Goal: Task Accomplishment & Management: Complete application form

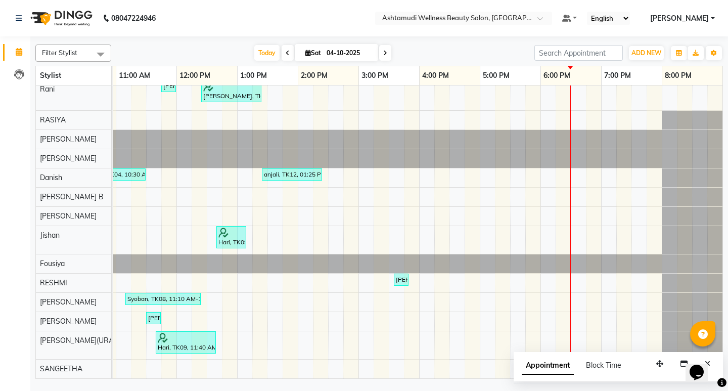
scroll to position [61, 0]
click at [642, 51] on span "ADD NEW" at bounding box center [646, 53] width 30 height 8
click at [609, 81] on div "Add Appointment" at bounding box center [623, 72] width 81 height 22
click at [644, 57] on button "ADD NEW Toggle Dropdown" at bounding box center [646, 53] width 35 height 14
click at [640, 66] on button "Add Appointment" at bounding box center [623, 72] width 80 height 13
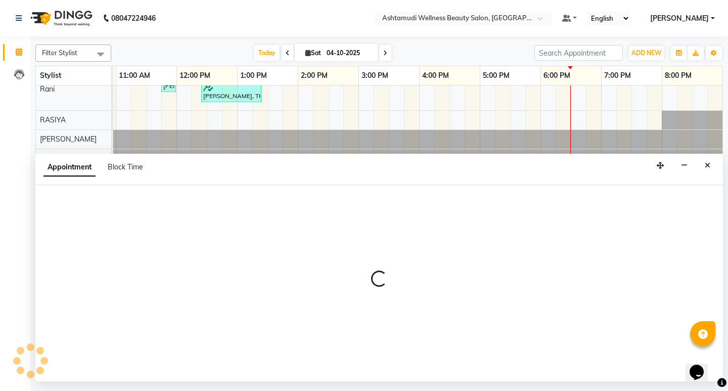
select select "600"
select select "tentative"
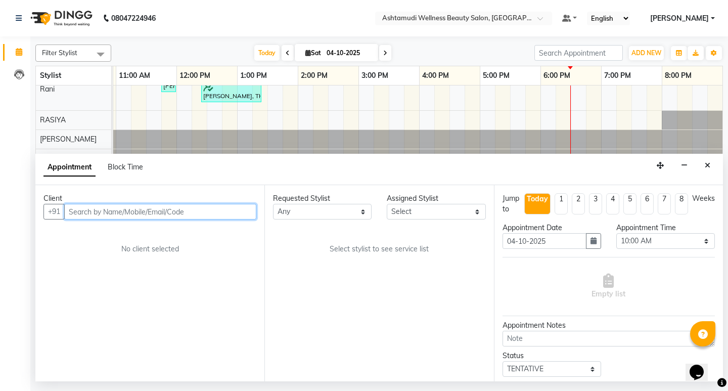
click at [138, 210] on input "text" at bounding box center [160, 212] width 192 height 16
paste input "919061454030"
click at [78, 212] on input "919061454030" at bounding box center [139, 212] width 150 height 16
type input "9061454030"
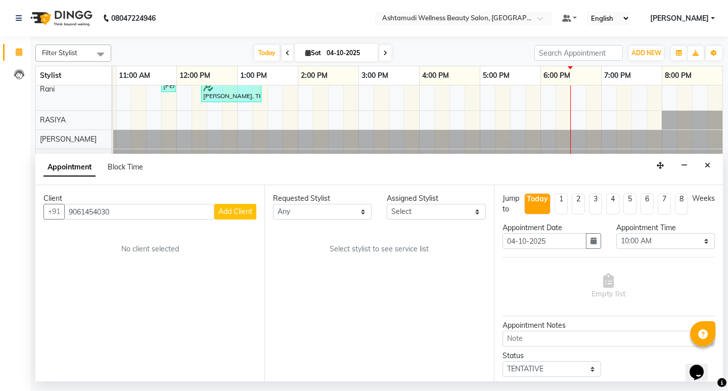
click at [240, 207] on span "Add Client" at bounding box center [235, 211] width 34 height 9
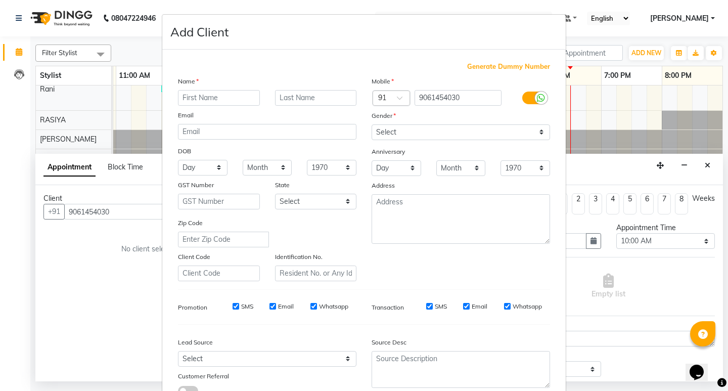
type input "m"
type input "MEGHNA"
click at [473, 132] on select "Select [DEMOGRAPHIC_DATA] [DEMOGRAPHIC_DATA] Other Prefer Not To Say" at bounding box center [461, 132] width 178 height 16
select select "[DEMOGRAPHIC_DATA]"
click at [372, 124] on select "Select [DEMOGRAPHIC_DATA] [DEMOGRAPHIC_DATA] Other Prefer Not To Say" at bounding box center [461, 132] width 178 height 16
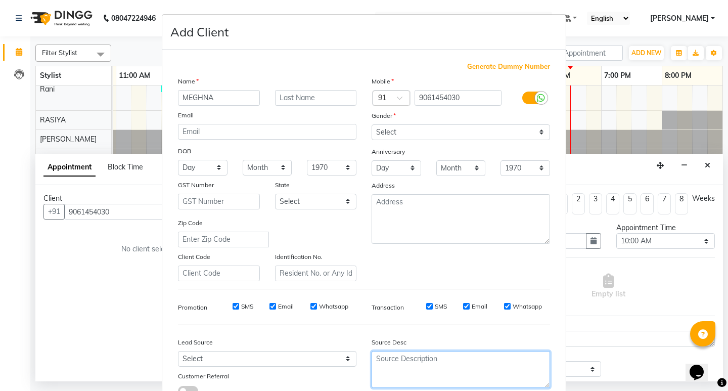
click at [479, 365] on textarea at bounding box center [461, 369] width 178 height 37
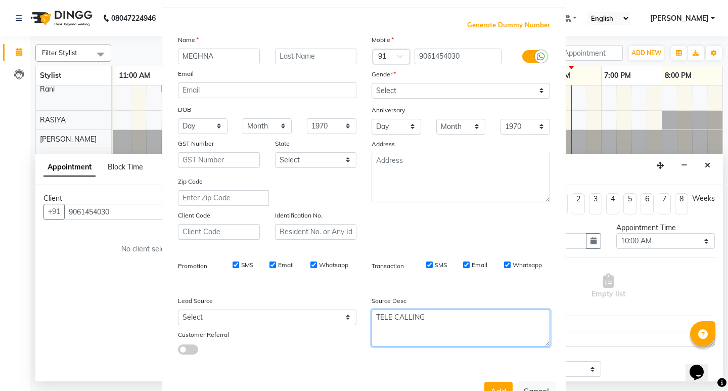
scroll to position [76, 0]
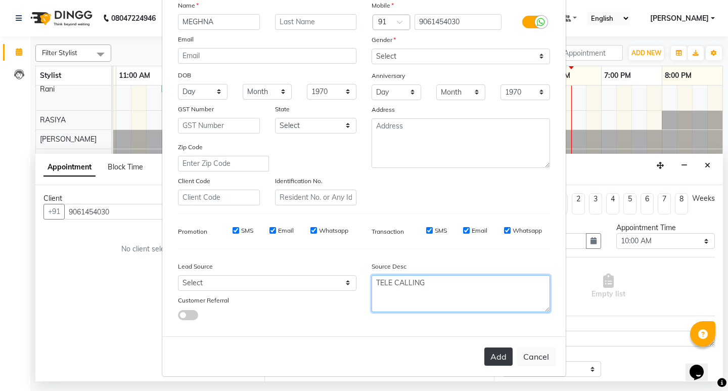
type textarea "TELE CALLING"
click at [507, 354] on button "Add" at bounding box center [498, 356] width 28 height 18
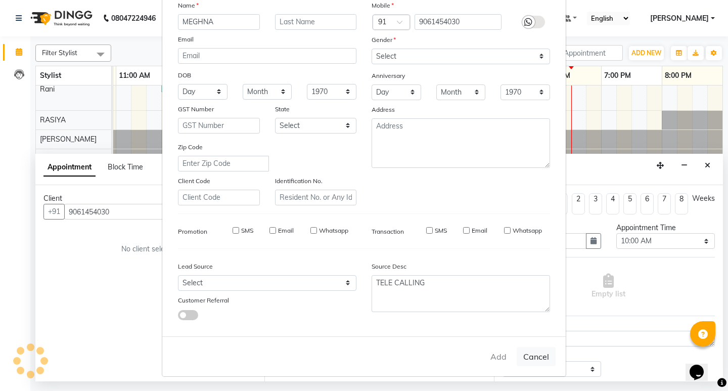
type input "90******30"
select select
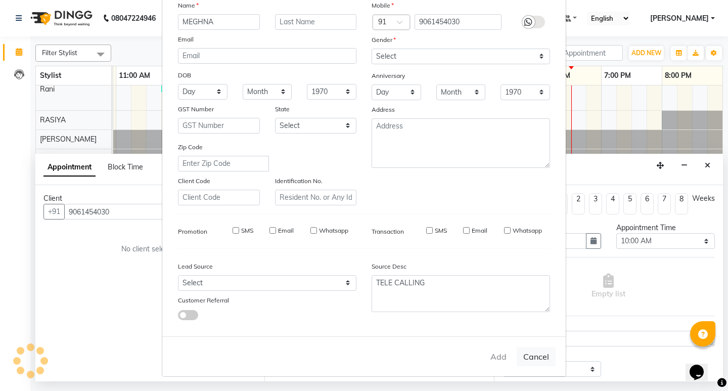
select select
checkbox input "false"
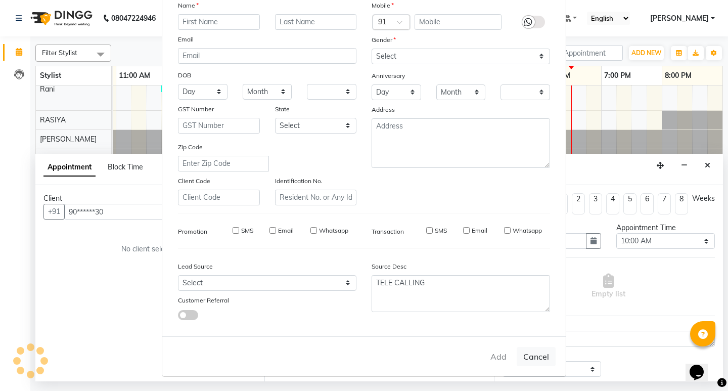
checkbox input "false"
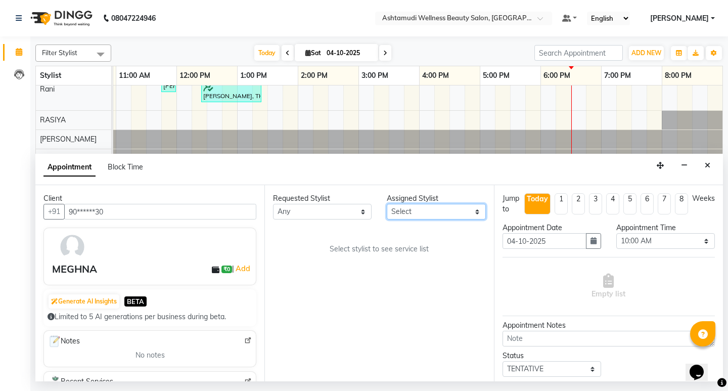
click at [447, 210] on select "Select [PERSON_NAME](URAJ) [PERSON_NAME] COCHIN ASHTAMUDI [DEMOGRAPHIC_DATA] Fo…" at bounding box center [436, 212] width 99 height 16
select select "27313"
click at [387, 204] on select "Select [PERSON_NAME](URAJ) [PERSON_NAME] COCHIN ASHTAMUDI [DEMOGRAPHIC_DATA] Fo…" at bounding box center [436, 212] width 99 height 16
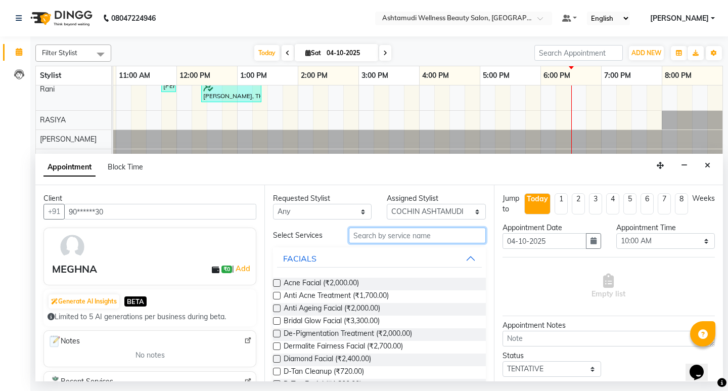
click at [448, 234] on input "text" at bounding box center [417, 235] width 136 height 16
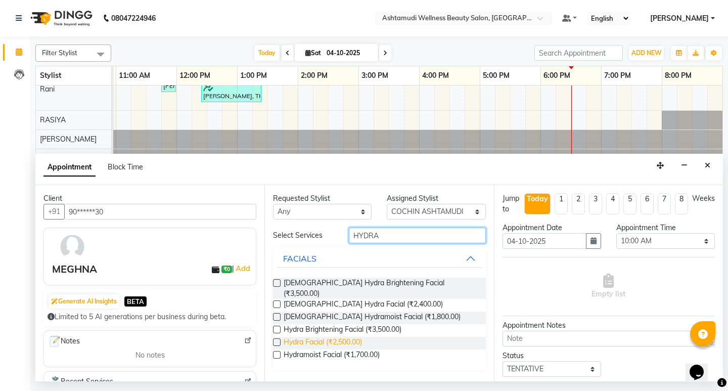
type input "HYDRA"
click at [343, 337] on span "Hydra Facial (₹2,500.00)" at bounding box center [323, 343] width 78 height 13
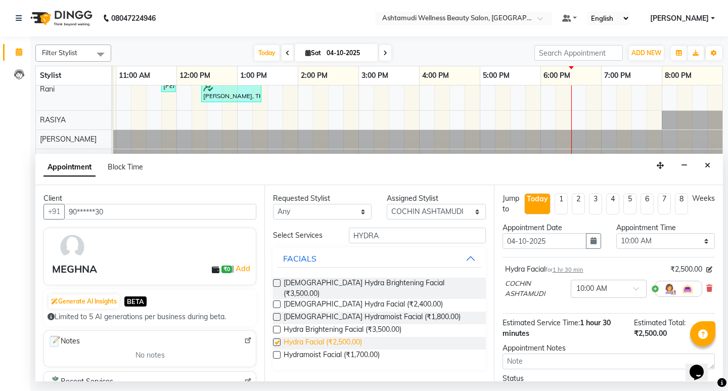
checkbox input "false"
click at [681, 243] on select "Select 10:00 AM 10:15 AM 10:30 AM 10:45 AM 11:00 AM 11:15 AM 11:30 AM 11:45 AM …" at bounding box center [665, 241] width 99 height 16
select select "1125"
click at [616, 233] on select "Select 10:00 AM 10:15 AM 10:30 AM 10:45 AM 11:00 AM 11:15 AM 11:30 AM 11:45 AM …" at bounding box center [665, 241] width 99 height 16
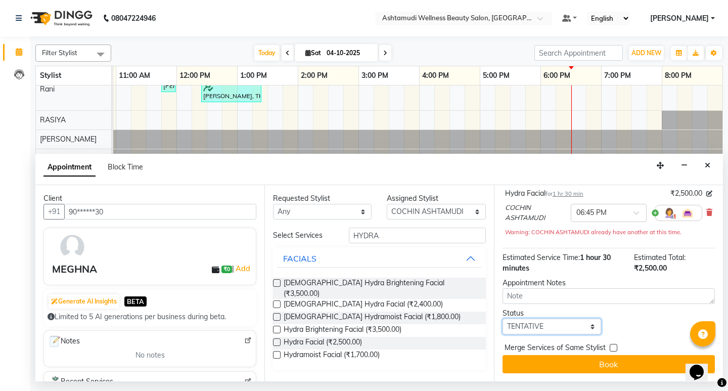
drag, startPoint x: 582, startPoint y: 323, endPoint x: 573, endPoint y: 325, distance: 8.8
click at [582, 323] on select "Select TENTATIVE CONFIRM CHECK-IN UPCOMING" at bounding box center [551, 326] width 99 height 16
select select "confirm booking"
click at [502, 318] on select "Select TENTATIVE CONFIRM CHECK-IN UPCOMING" at bounding box center [551, 326] width 99 height 16
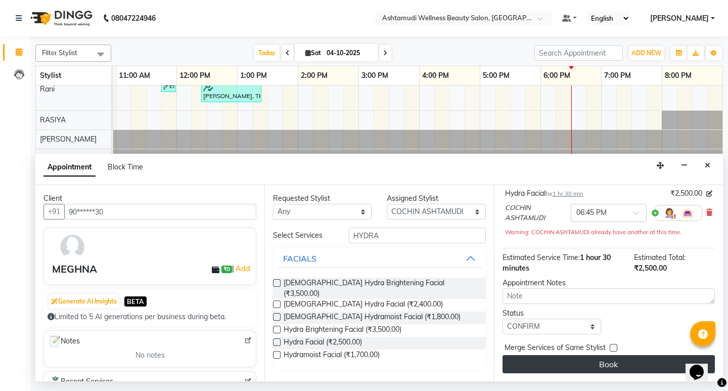
click at [602, 368] on button "Book" at bounding box center [608, 364] width 212 height 18
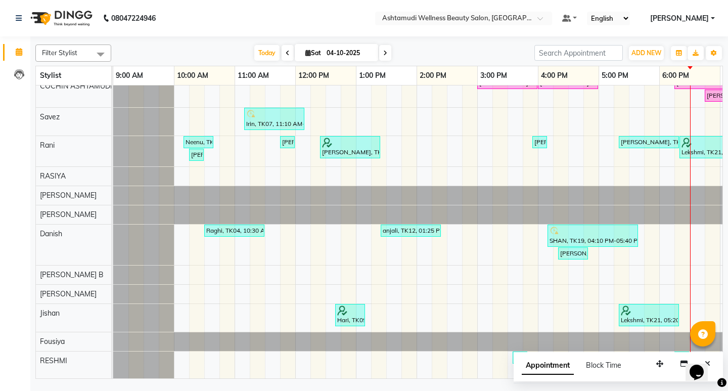
scroll to position [0, 0]
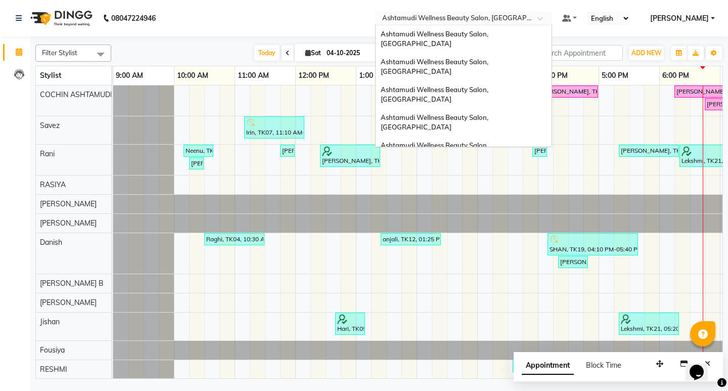
click at [527, 19] on input "text" at bounding box center [453, 19] width 147 height 10
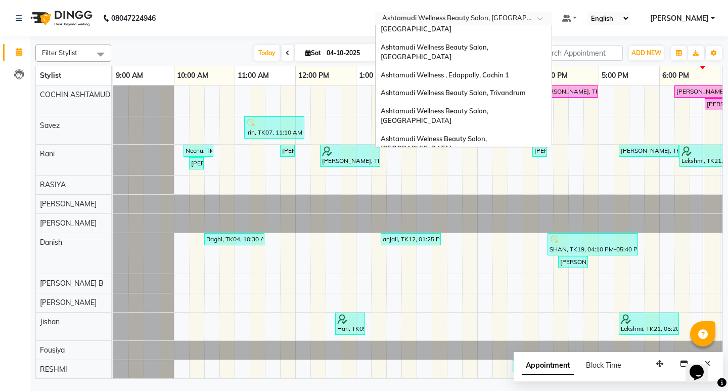
scroll to position [6, 0]
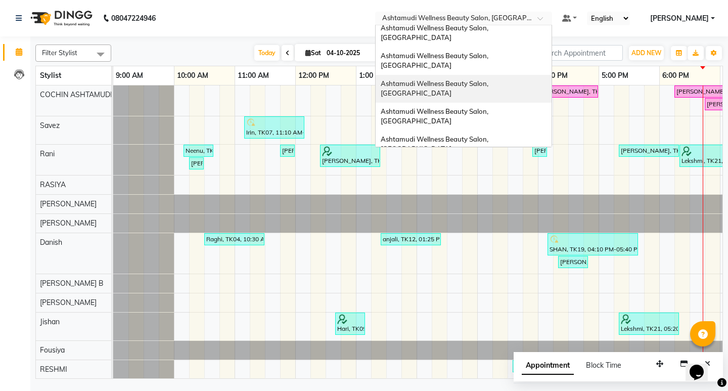
click at [490, 79] on span "Ashtamudi Wellness Beauty Salon, [GEOGRAPHIC_DATA]" at bounding box center [435, 88] width 109 height 18
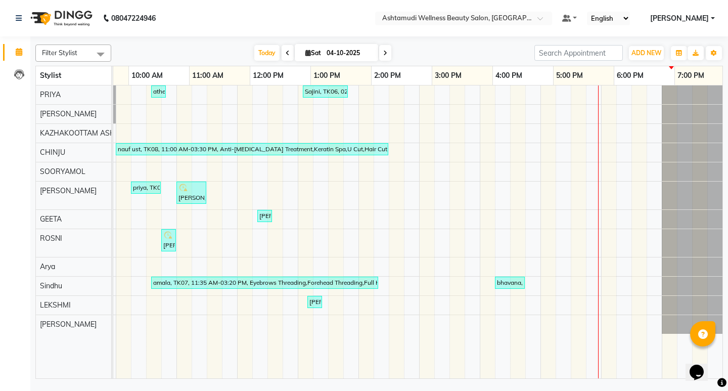
scroll to position [0, 179]
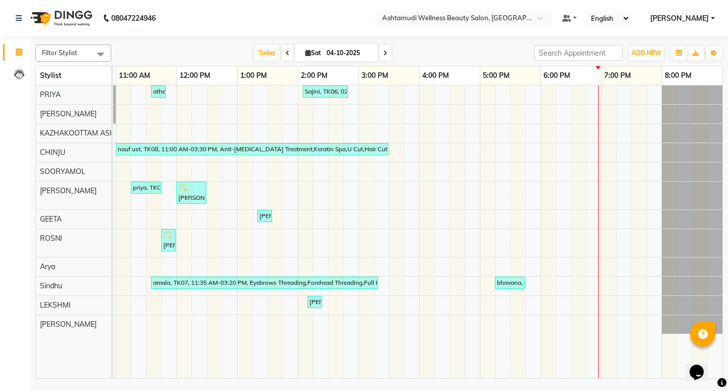
click at [384, 53] on icon at bounding box center [385, 53] width 4 height 6
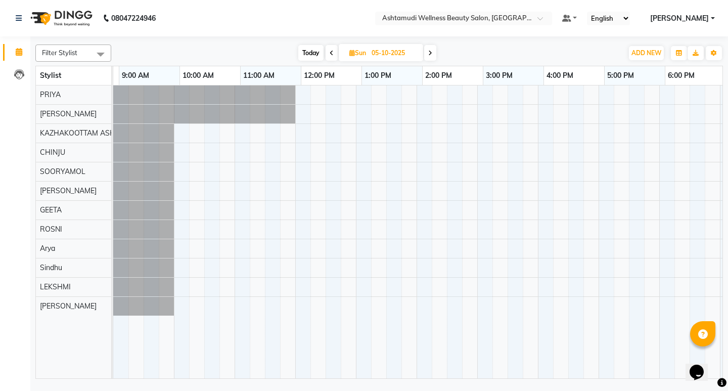
scroll to position [0, 0]
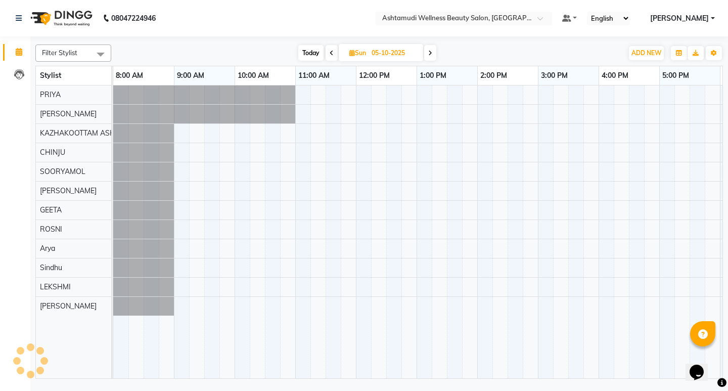
click at [335, 53] on span at bounding box center [332, 53] width 12 height 16
type input "04-10-2025"
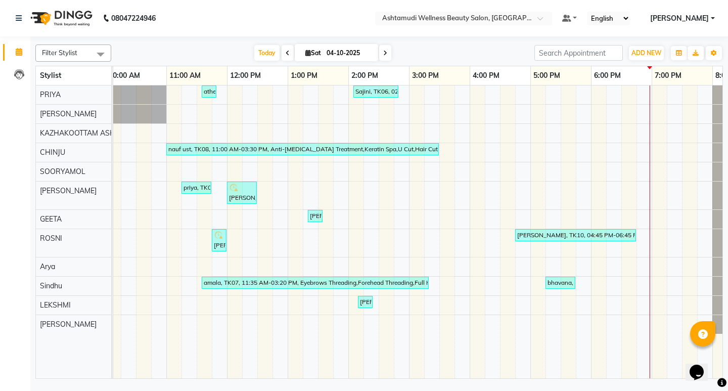
scroll to position [0, 179]
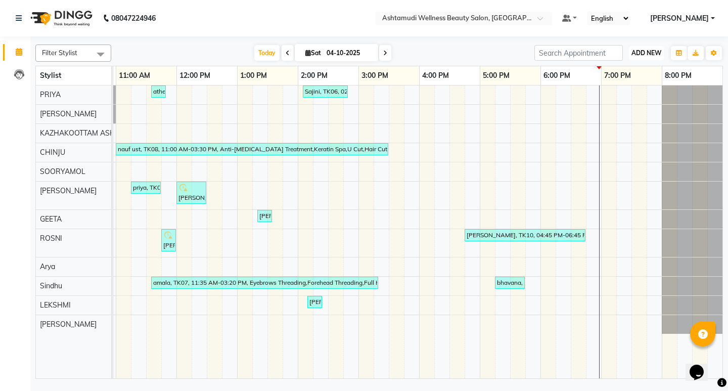
click at [646, 49] on span "ADD NEW" at bounding box center [646, 53] width 30 height 8
click at [625, 75] on button "Add Appointment" at bounding box center [623, 72] width 80 height 13
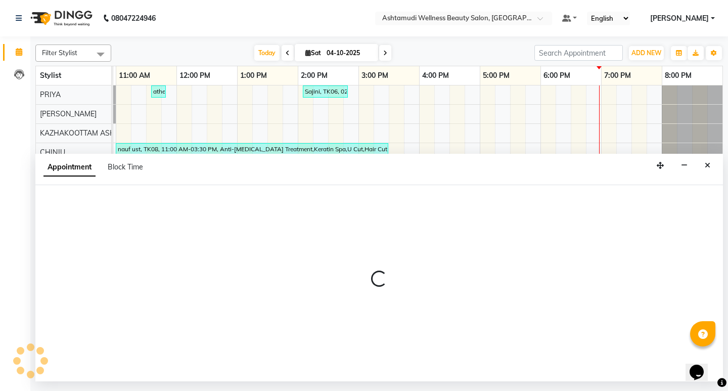
select select "540"
select select "tentative"
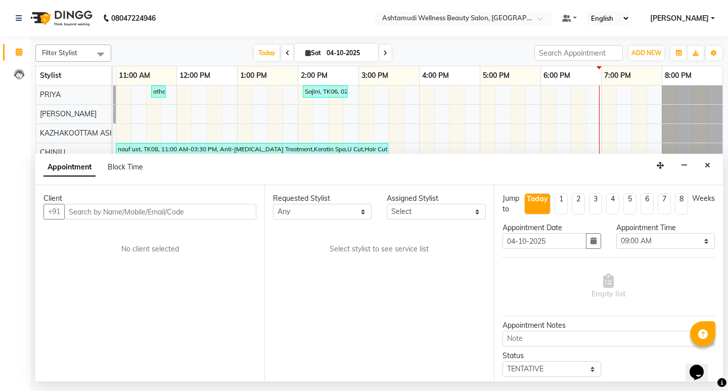
click at [223, 216] on input "text" at bounding box center [160, 212] width 192 height 16
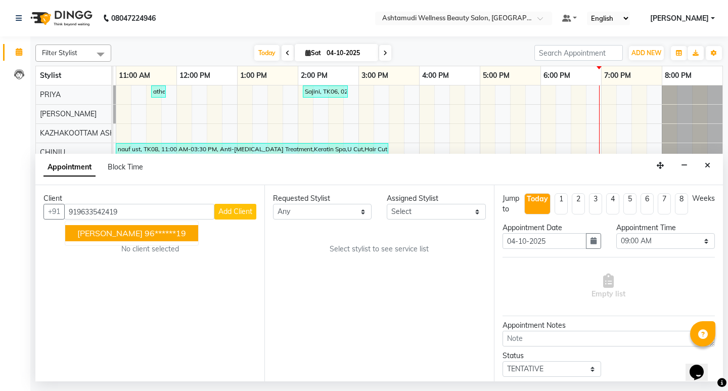
click at [102, 229] on span "Anju David" at bounding box center [109, 233] width 65 height 10
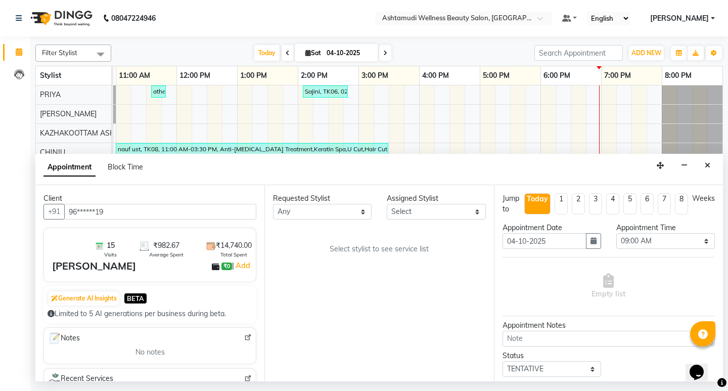
type input "96******19"
drag, startPoint x: 467, startPoint y: 208, endPoint x: 461, endPoint y: 208, distance: 5.6
click at [467, 208] on select "Select Arya CHINJU GEETA KAZHAKOOTTAM ASHTAMUDI KRISHNA LEKSHMI MINCY VARGHESE …" at bounding box center [436, 212] width 99 height 16
select select "27528"
click at [387, 204] on select "Select Arya CHINJU GEETA KAZHAKOOTTAM ASHTAMUDI KRISHNA LEKSHMI MINCY VARGHESE …" at bounding box center [436, 212] width 99 height 16
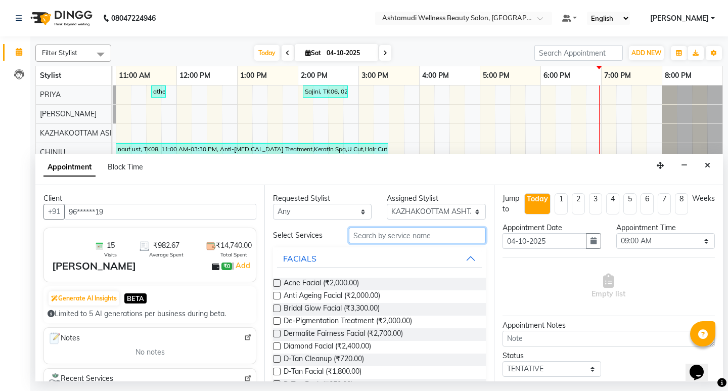
click at [409, 240] on input "text" at bounding box center [417, 235] width 136 height 16
type input "Wax"
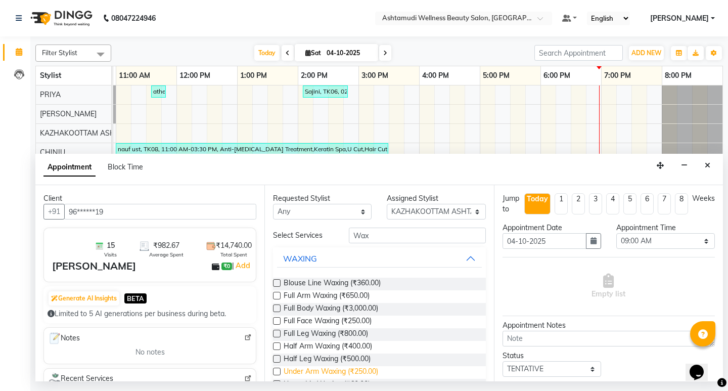
click at [323, 367] on span "Under Arm Waxing (₹250.00)" at bounding box center [331, 372] width 95 height 13
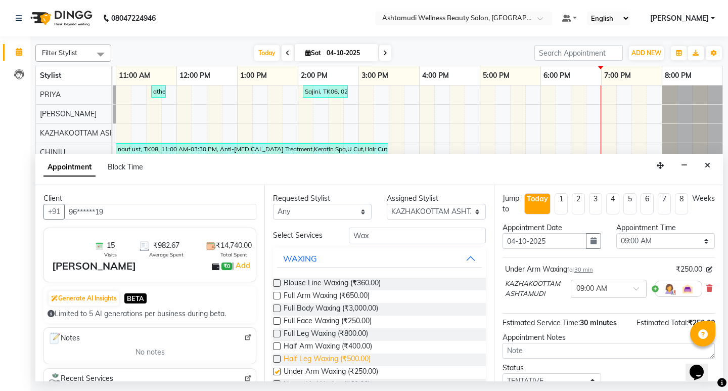
checkbox input "false"
drag, startPoint x: 666, startPoint y: 243, endPoint x: 661, endPoint y: 234, distance: 10.4
click at [666, 242] on select "Select 09:00 AM 09:15 AM 09:30 AM 09:45 AM 10:00 AM 10:15 AM 10:30 AM 10:45 AM …" at bounding box center [665, 241] width 99 height 16
select select "600"
click at [616, 233] on select "Select 09:00 AM 09:15 AM 09:30 AM 09:45 AM 10:00 AM 10:15 AM 10:30 AM 10:45 AM …" at bounding box center [665, 241] width 99 height 16
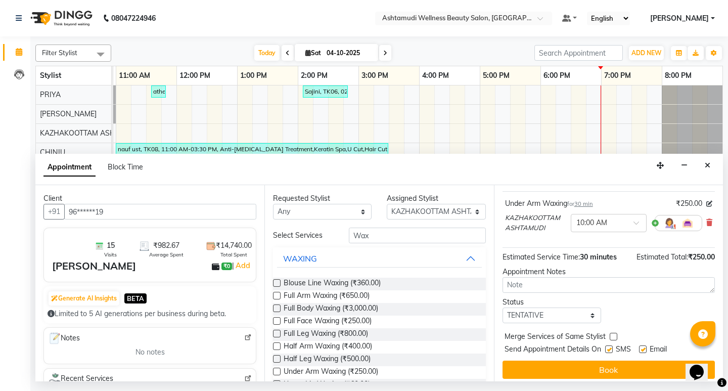
scroll to position [71, 0]
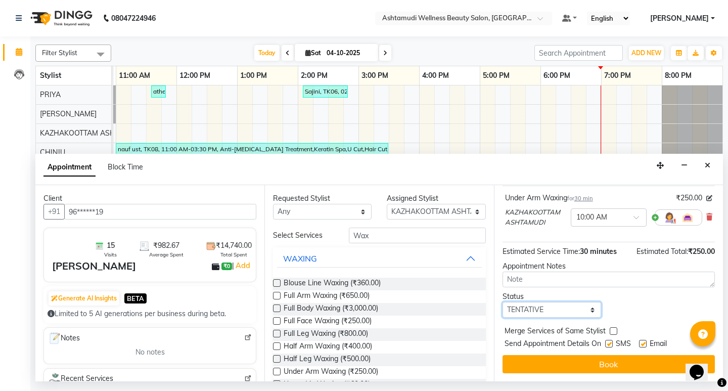
click at [562, 311] on select "Select TENTATIVE CONFIRM CHECK-IN UPCOMING" at bounding box center [551, 310] width 99 height 16
select select "confirm booking"
click at [502, 302] on select "Select TENTATIVE CONFIRM CHECK-IN UPCOMING" at bounding box center [551, 310] width 99 height 16
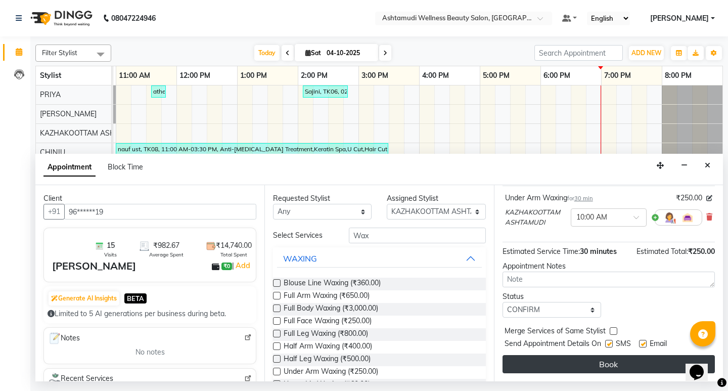
click at [604, 358] on button "Book" at bounding box center [608, 364] width 212 height 18
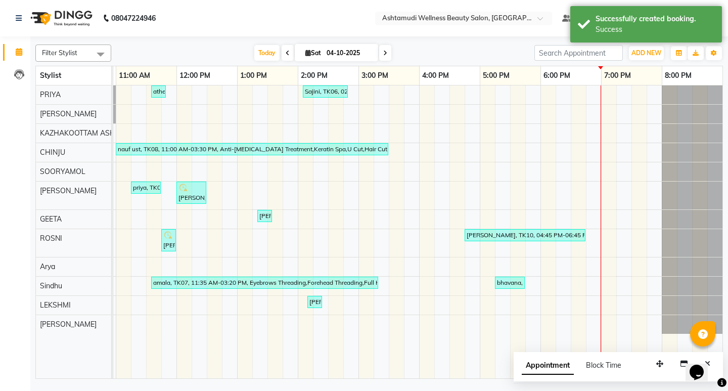
click at [352, 54] on input "04-10-2025" at bounding box center [348, 52] width 51 height 15
select select "10"
select select "2025"
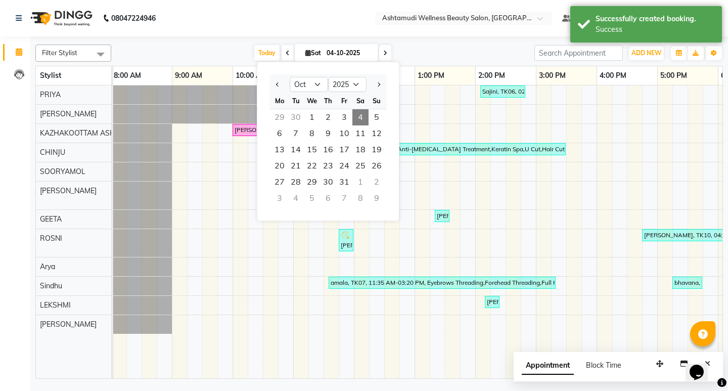
scroll to position [0, 0]
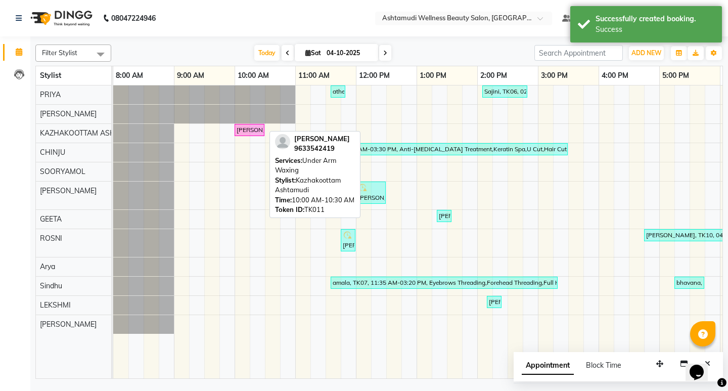
click at [253, 132] on div "Anju David, TK11, 10:00 AM-10:30 AM, Under Arm Waxing" at bounding box center [250, 129] width 28 height 9
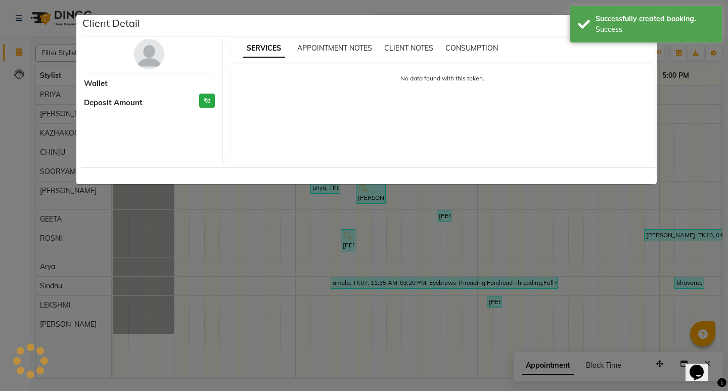
select select "6"
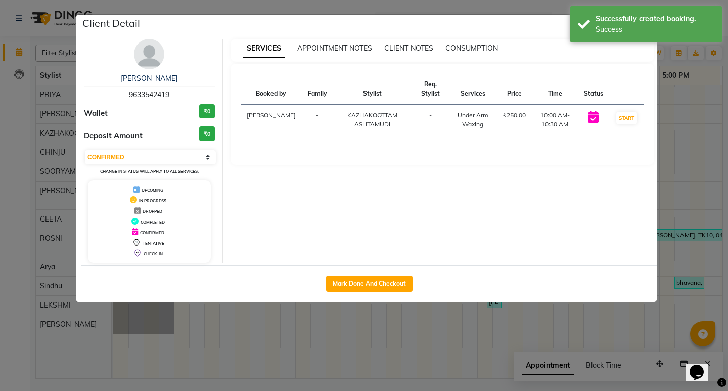
click at [687, 115] on ngb-modal-window "Client Detail Anju David 9633542419 Wallet ₹0 Deposit Amount ₹0 Select IN SERVI…" at bounding box center [364, 195] width 728 height 391
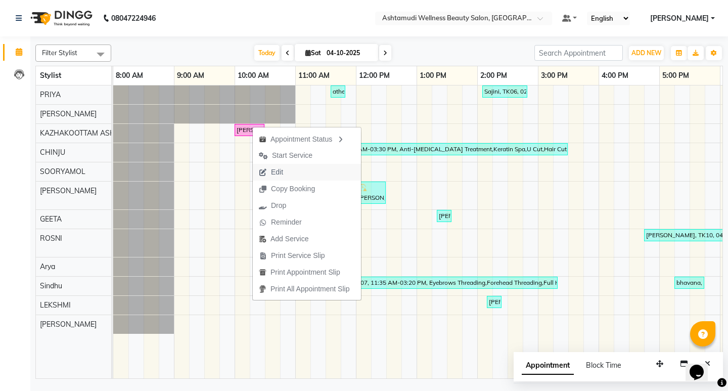
click at [290, 177] on button "Edit" at bounding box center [307, 172] width 108 height 17
select select "tentative"
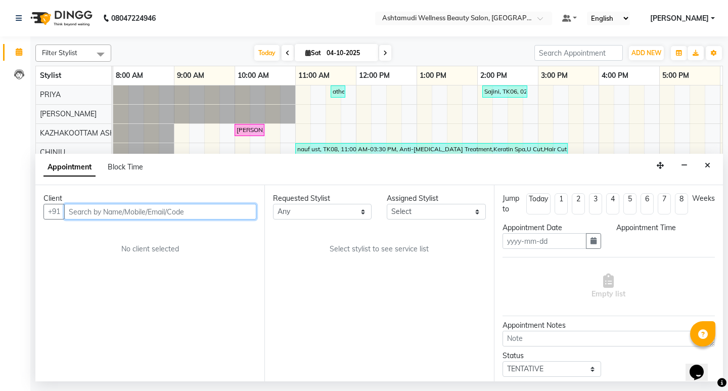
type input "04-10-2025"
select select "confirm booking"
select select "600"
select select "27528"
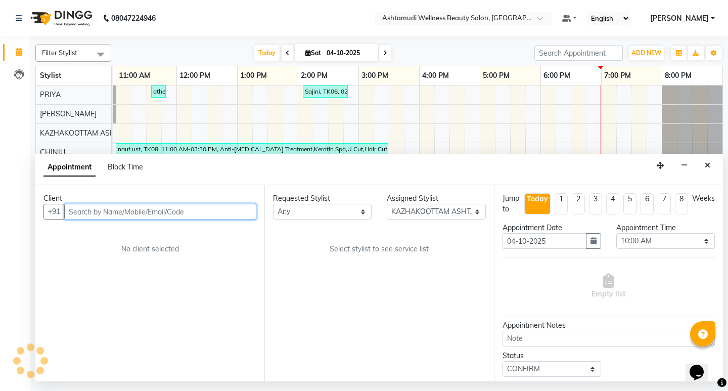
select select "2031"
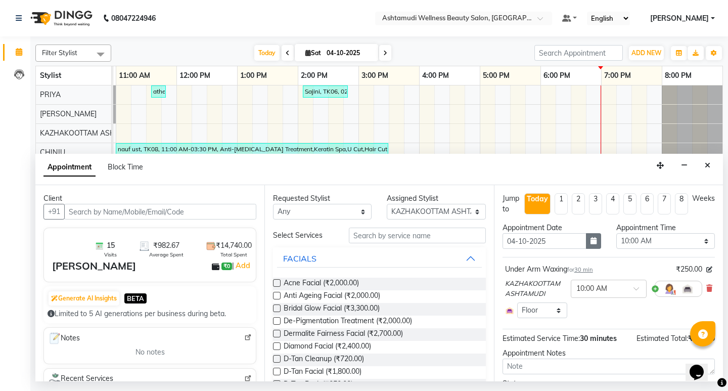
click at [590, 242] on icon "button" at bounding box center [593, 240] width 6 height 7
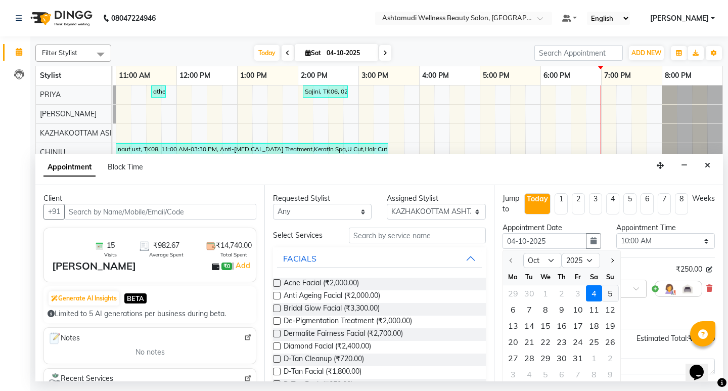
click at [608, 291] on div "5" at bounding box center [610, 293] width 16 height 16
type input "05-10-2025"
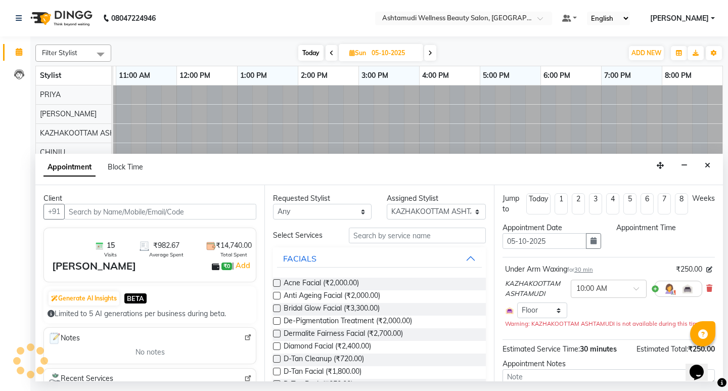
select select "600"
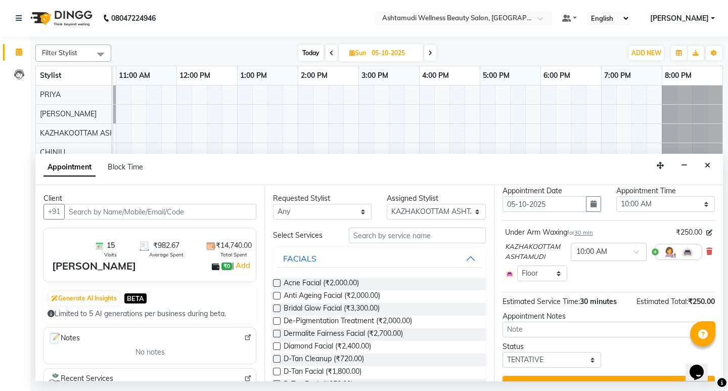
scroll to position [58, 0]
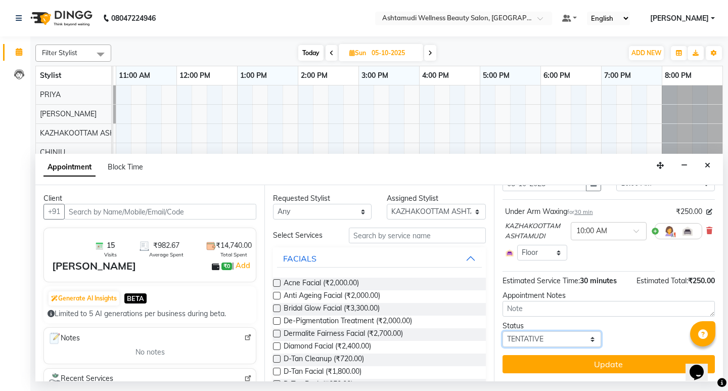
click at [574, 338] on select "Select TENTATIVE CONFIRM UPCOMING" at bounding box center [551, 339] width 99 height 16
select select "confirm booking"
click at [502, 331] on select "Select TENTATIVE CONFIRM UPCOMING" at bounding box center [551, 339] width 99 height 16
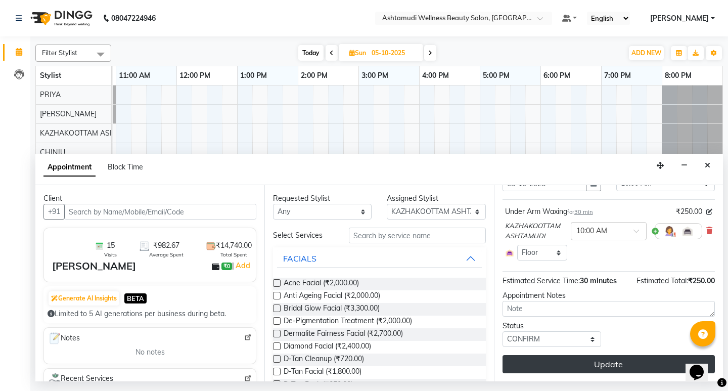
click at [620, 366] on button "Update" at bounding box center [608, 364] width 212 height 18
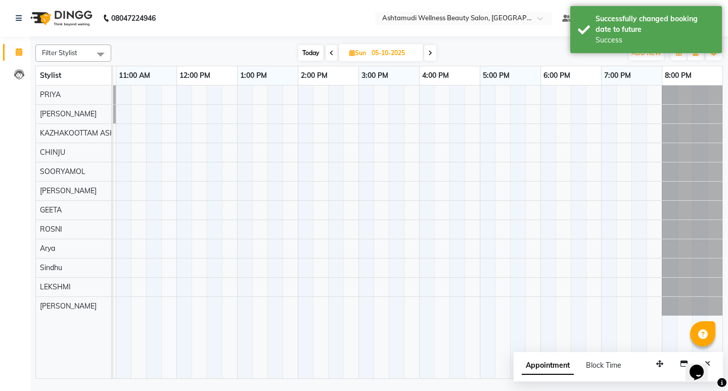
scroll to position [0, 0]
